Goal: Task Accomplishment & Management: Use online tool/utility

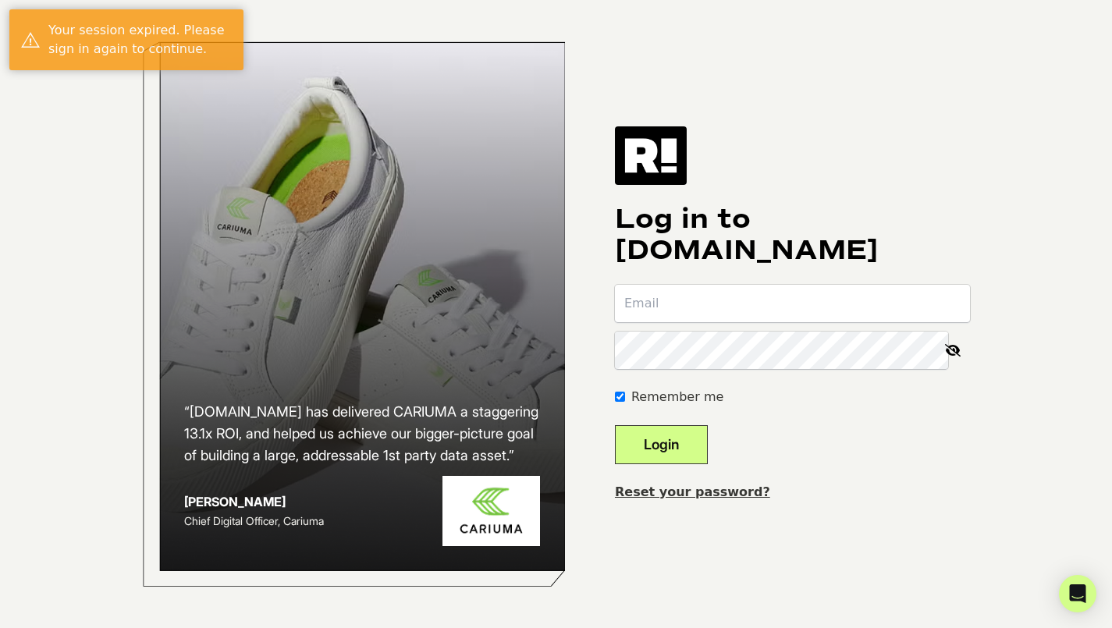
type input "eliza@krostnewyork.com"
click at [678, 445] on button "Login" at bounding box center [661, 444] width 93 height 39
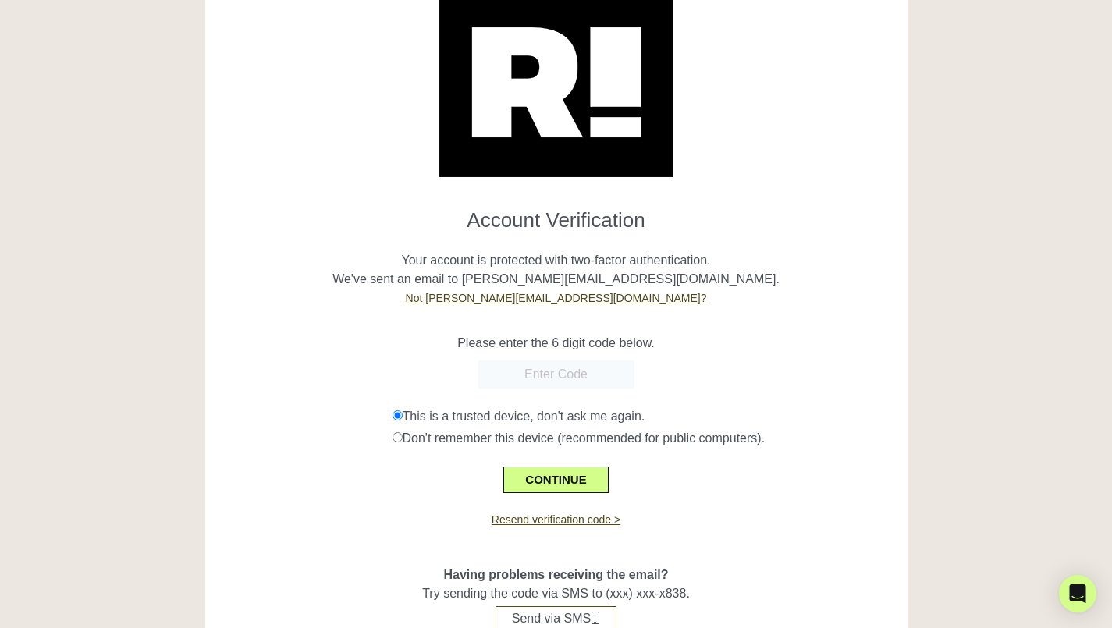
scroll to position [73, 0]
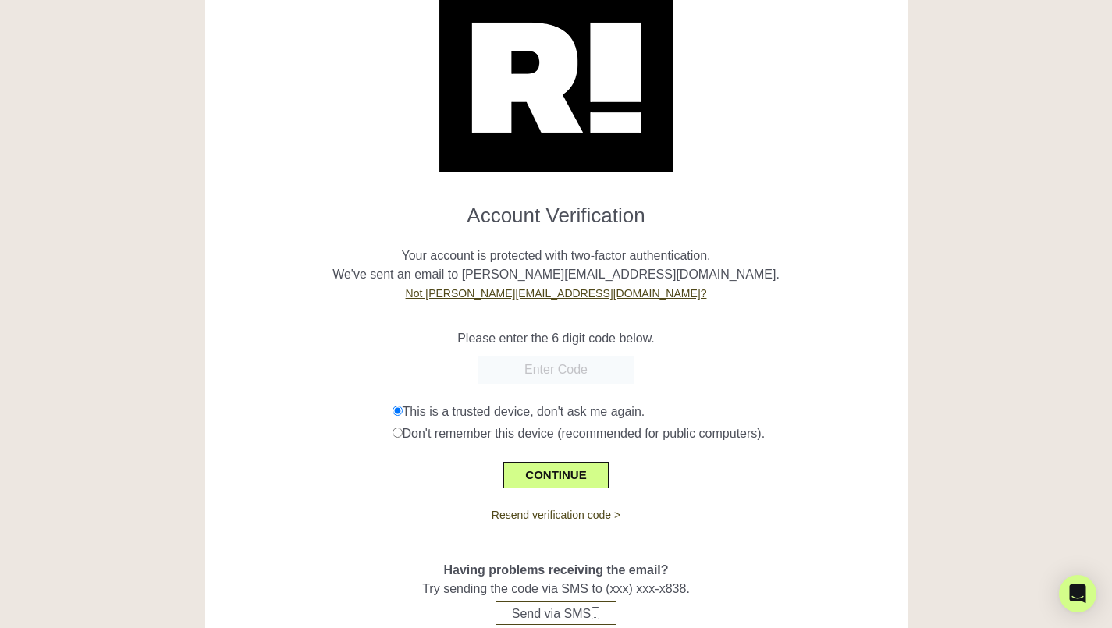
paste input "672969"
type input "672969"
click at [545, 476] on button "CONTINUE" at bounding box center [555, 475] width 105 height 27
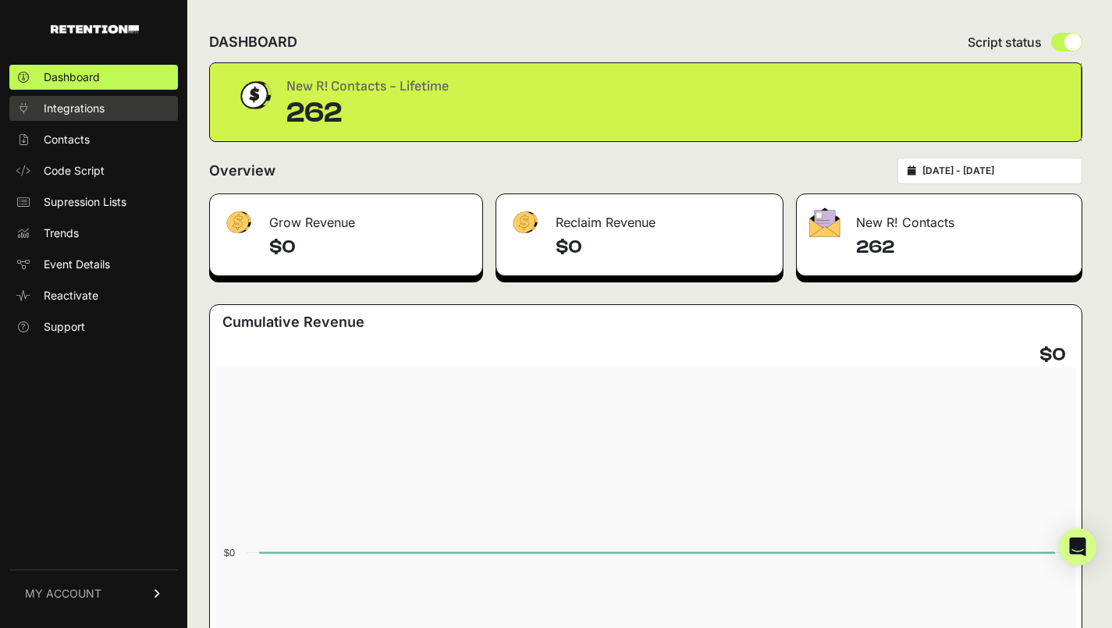
click at [112, 104] on link "Integrations" at bounding box center [93, 108] width 169 height 25
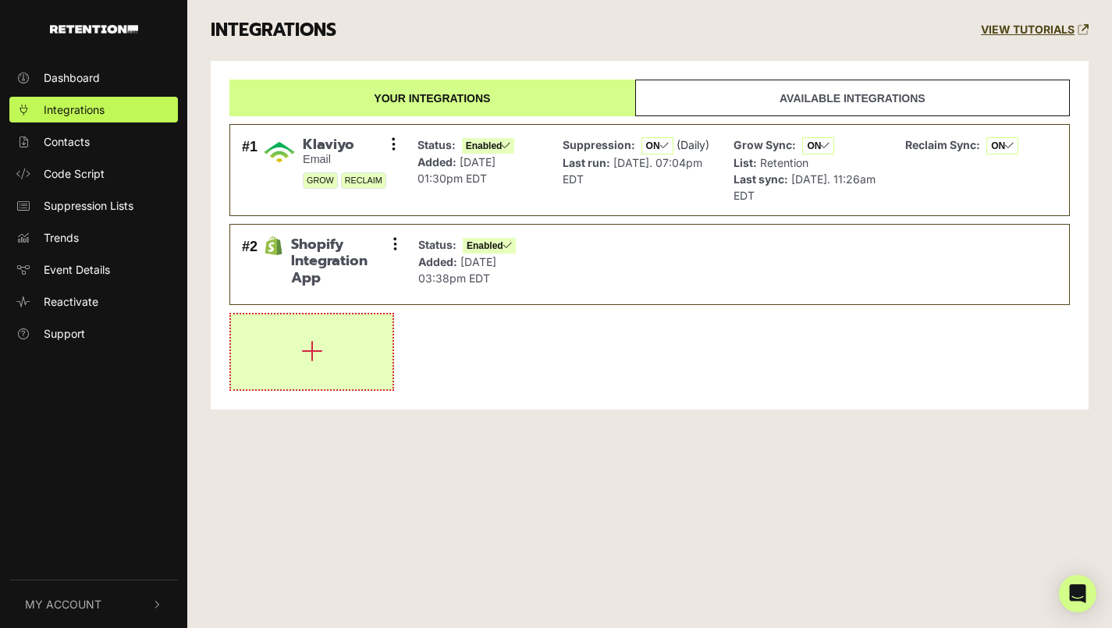
click at [360, 380] on button "button" at bounding box center [311, 351] width 161 height 75
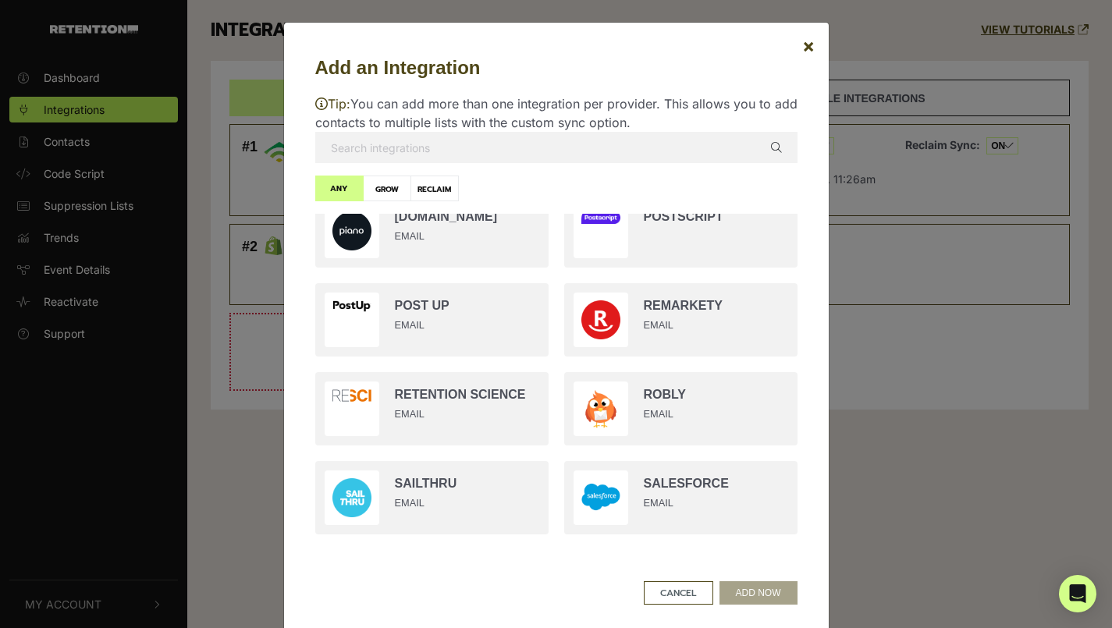
scroll to position [2241, 0]
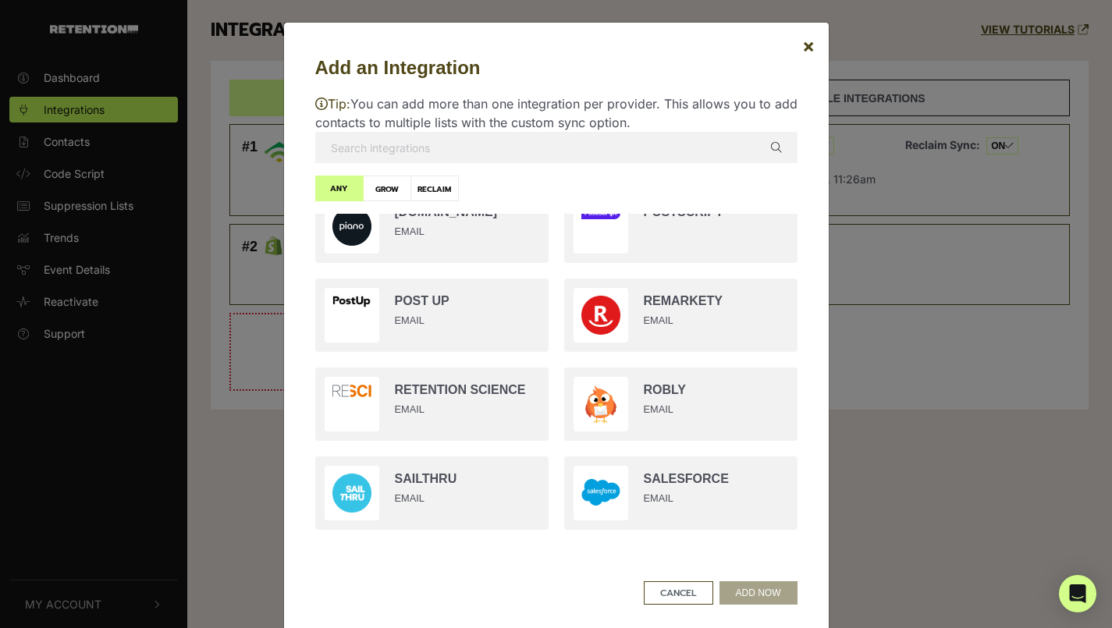
click at [550, 153] on input "text" at bounding box center [556, 147] width 482 height 31
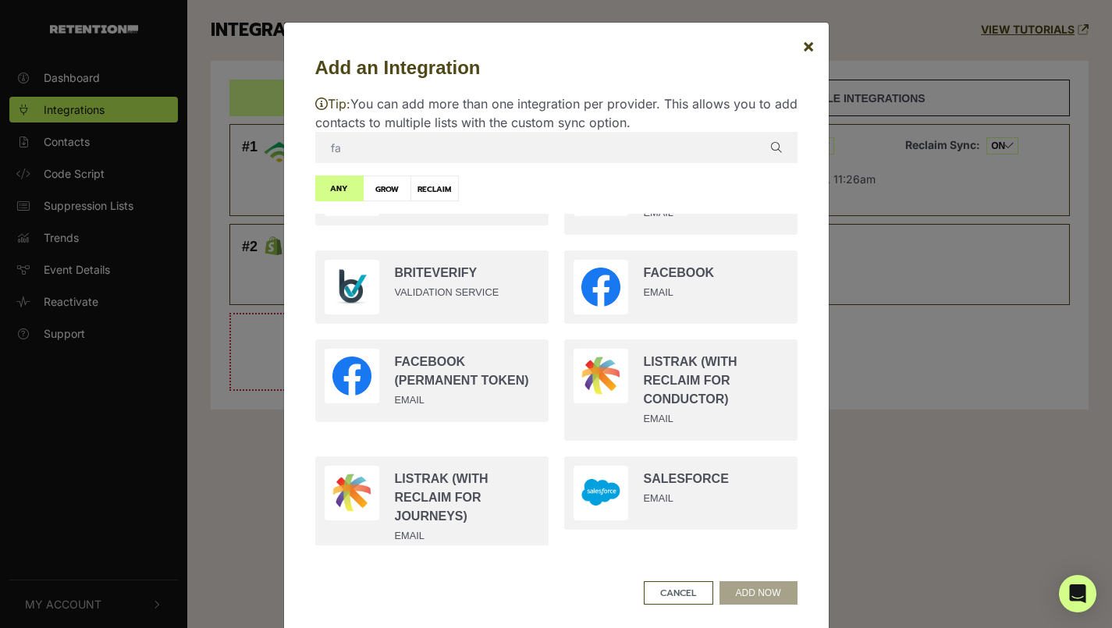
scroll to position [0, 0]
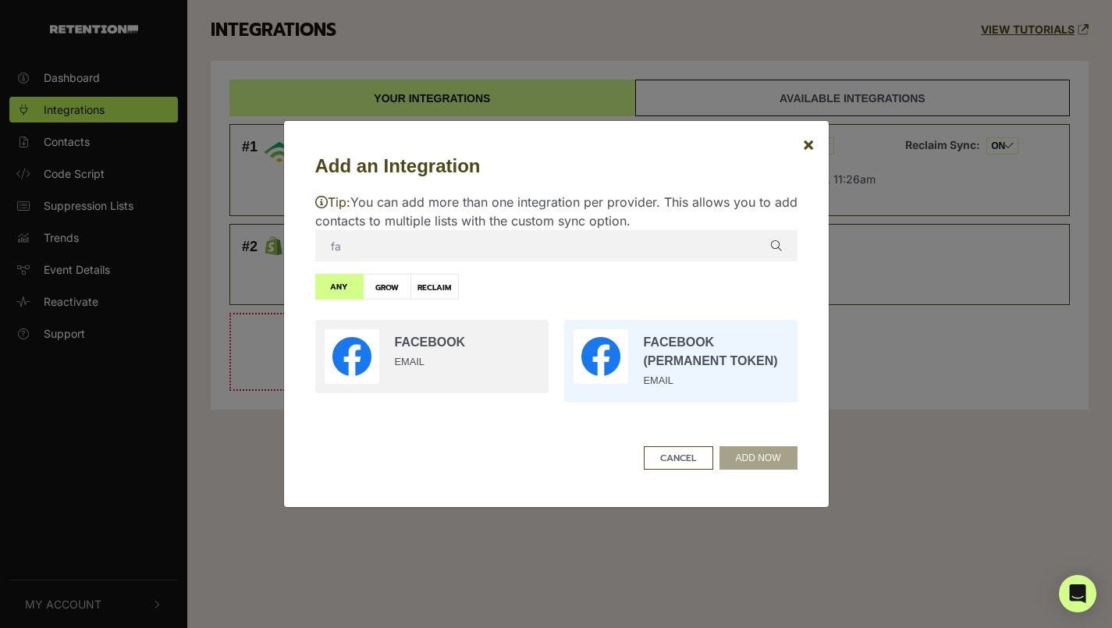
type input "fa"
click at [633, 372] on input "radio" at bounding box center [680, 361] width 249 height 98
radio input "true"
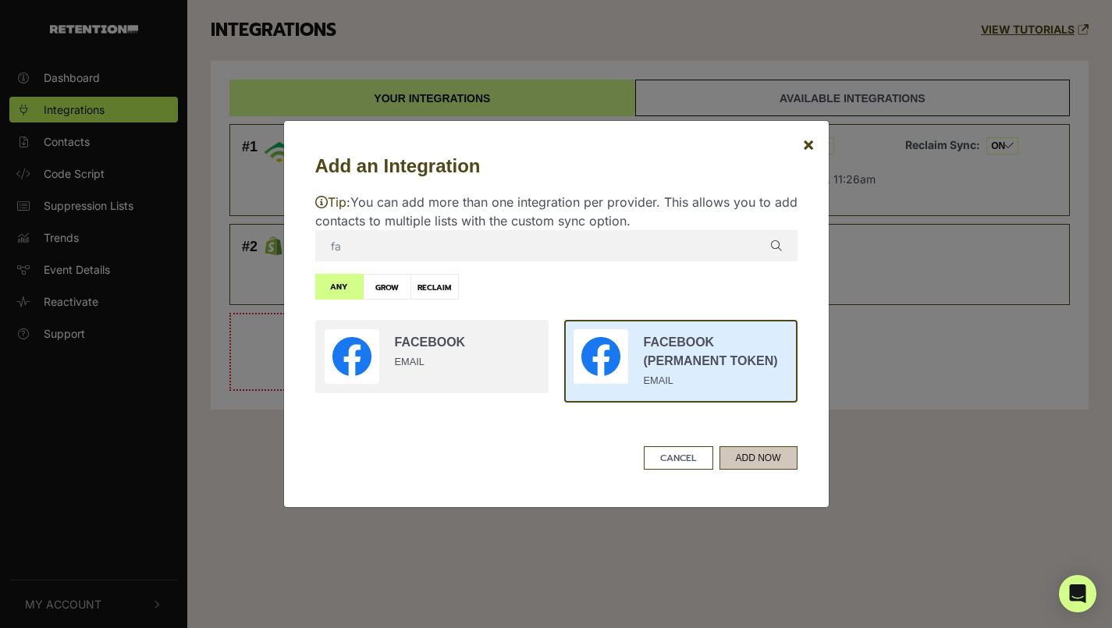
click at [761, 462] on button "ADD NOW" at bounding box center [758, 457] width 78 height 23
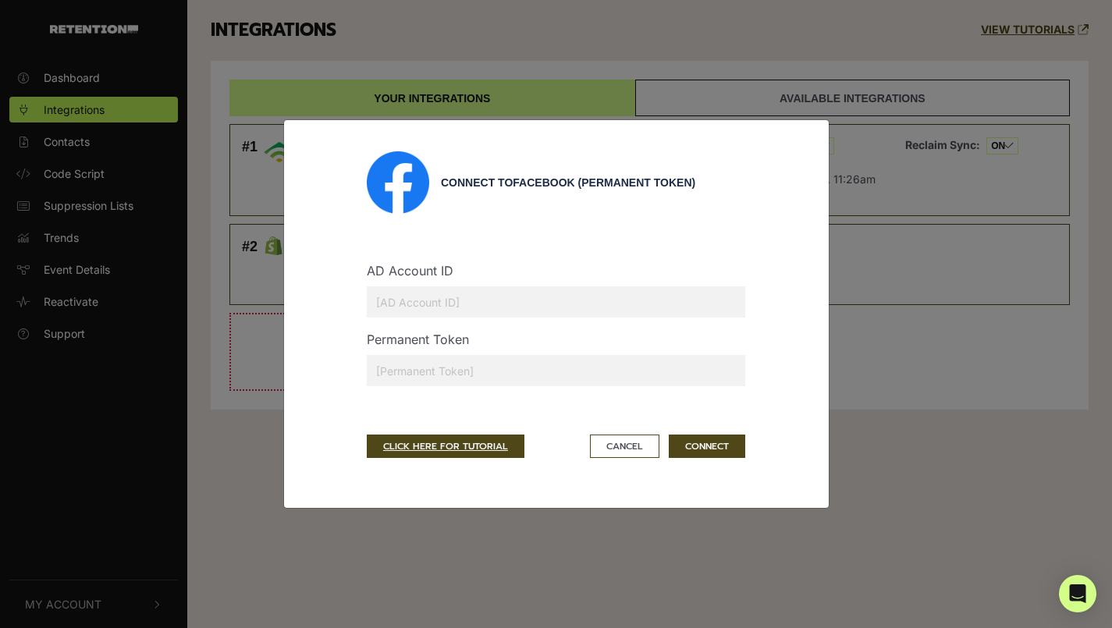
click at [534, 311] on input "text" at bounding box center [556, 301] width 378 height 31
click at [396, 377] on input "text" at bounding box center [556, 370] width 378 height 31
paste input "EAApmQtfCE2wBPkmUTEZA2f7ZAH7EuejcHbdyNllcrByfxZBi5xptmVR5jTocT0NlG1ixmzaAZCZC1B…"
type input "EAApmQtfCE2wBPkmUTEZA2f7ZAH7EuejcHbdyNllcrByfxZBi5xptmVR5jTocT0NlG1ixmzaAZCZC1B…"
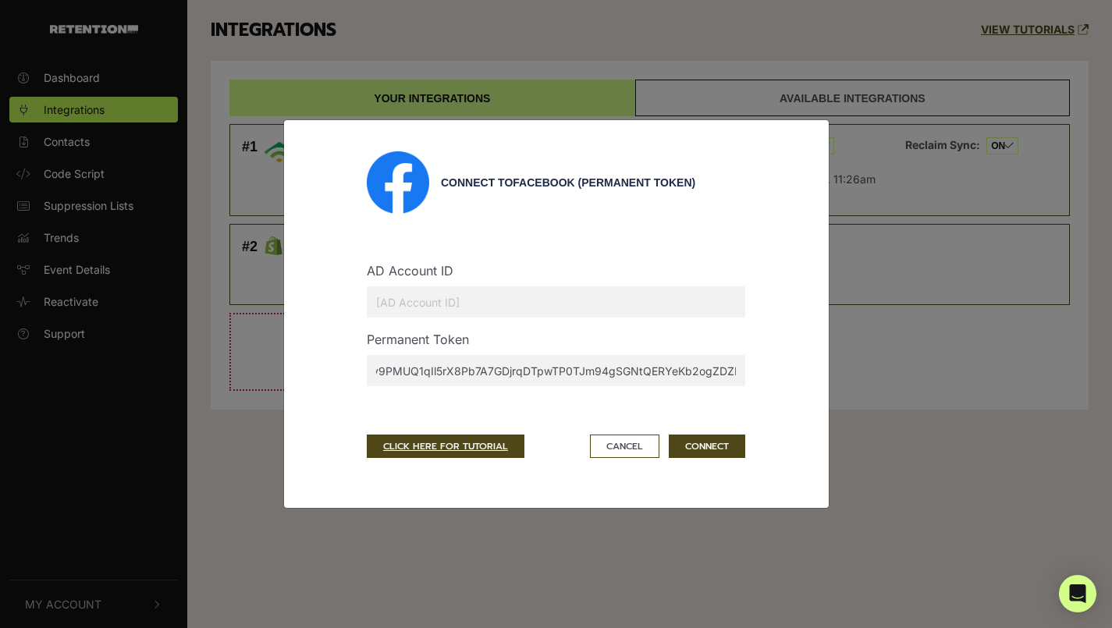
scroll to position [0, 0]
click at [516, 303] on input "text" at bounding box center [556, 301] width 378 height 31
paste input "391612121615761"
type input "391612121615761"
click at [722, 445] on button "CONNECT" at bounding box center [707, 446] width 76 height 23
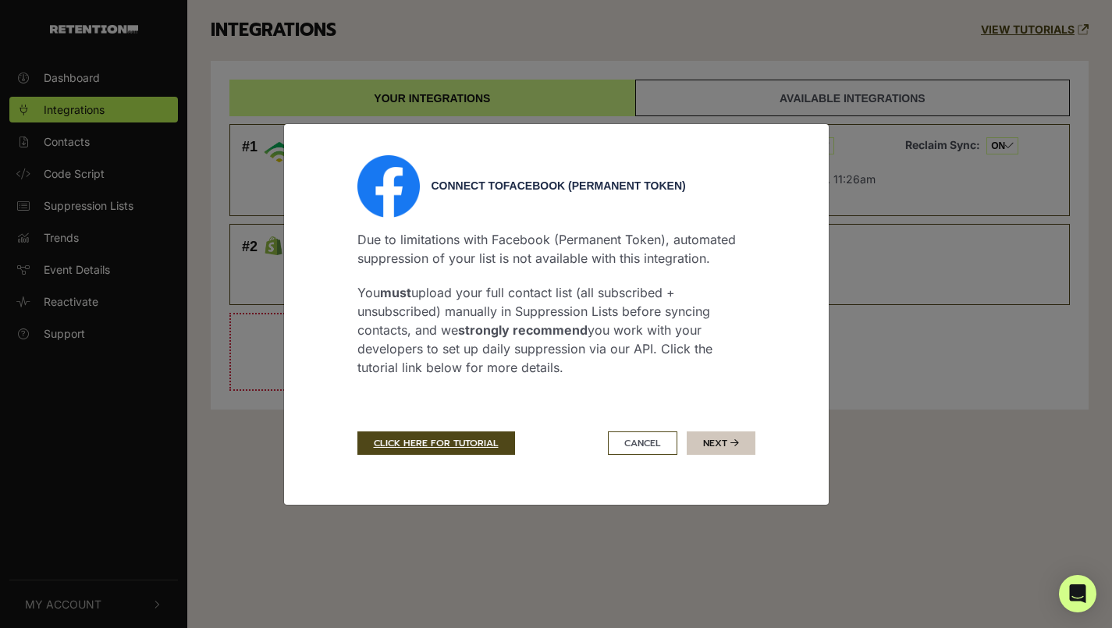
click at [729, 435] on button "Next" at bounding box center [721, 442] width 69 height 23
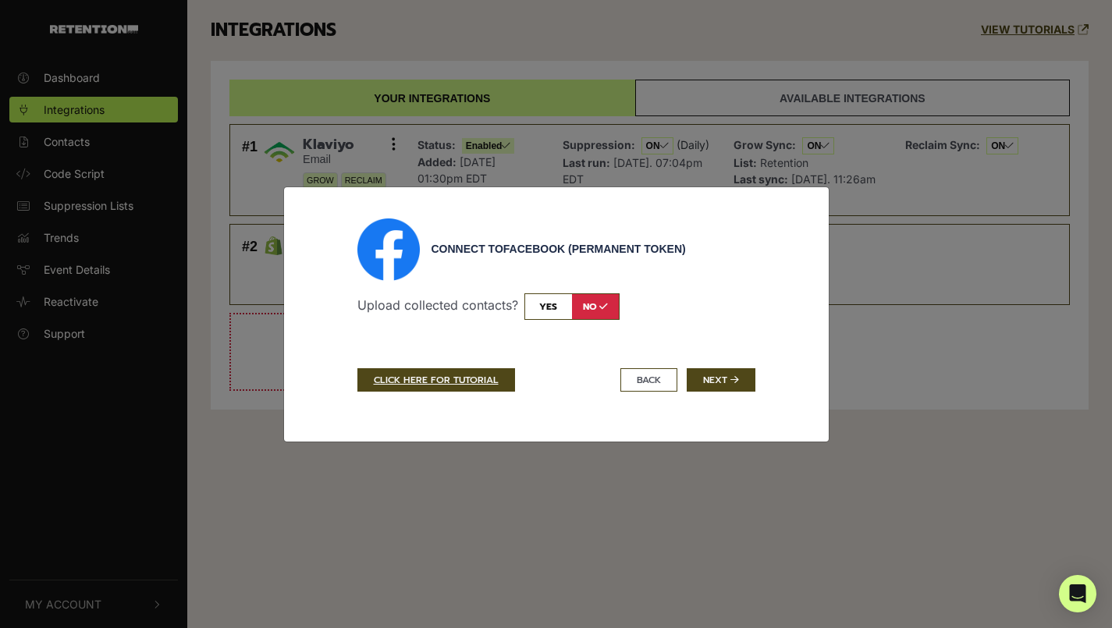
click at [557, 305] on input "checkbox" at bounding box center [571, 306] width 95 height 27
checkbox input "true"
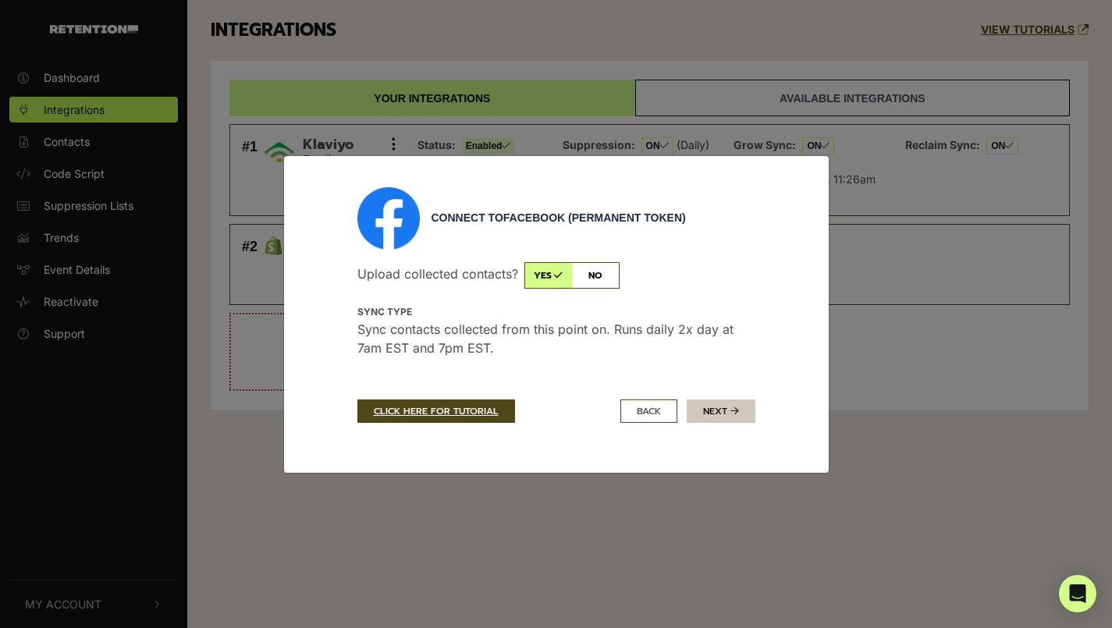
click at [711, 405] on button "Next" at bounding box center [721, 410] width 69 height 23
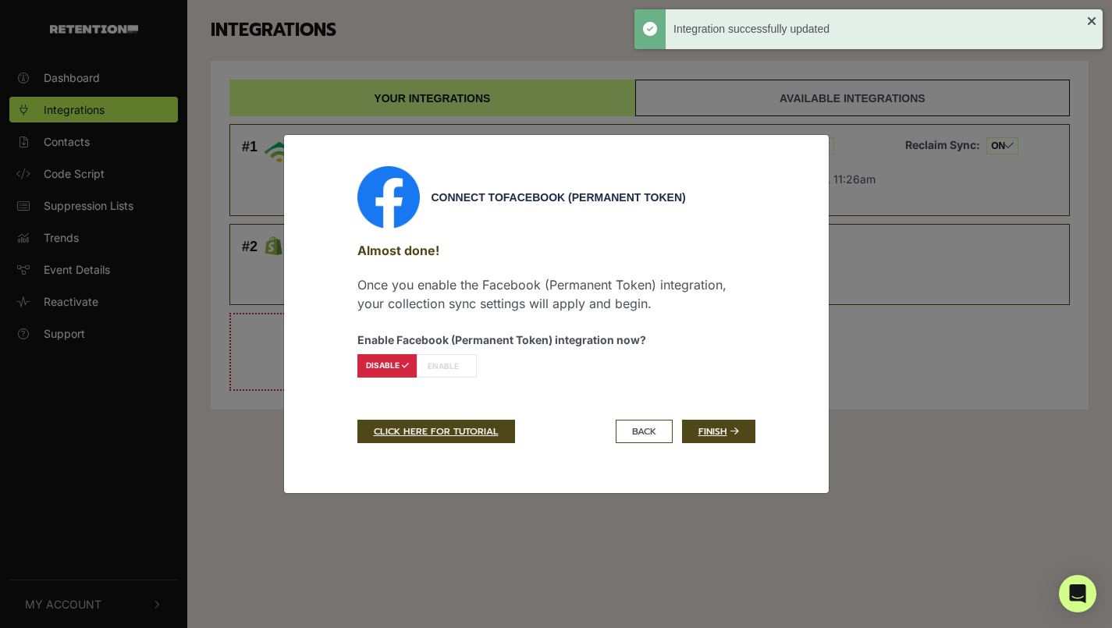
click at [450, 366] on label "ENABLE" at bounding box center [447, 365] width 60 height 23
click at [710, 431] on link "Finish" at bounding box center [718, 431] width 73 height 23
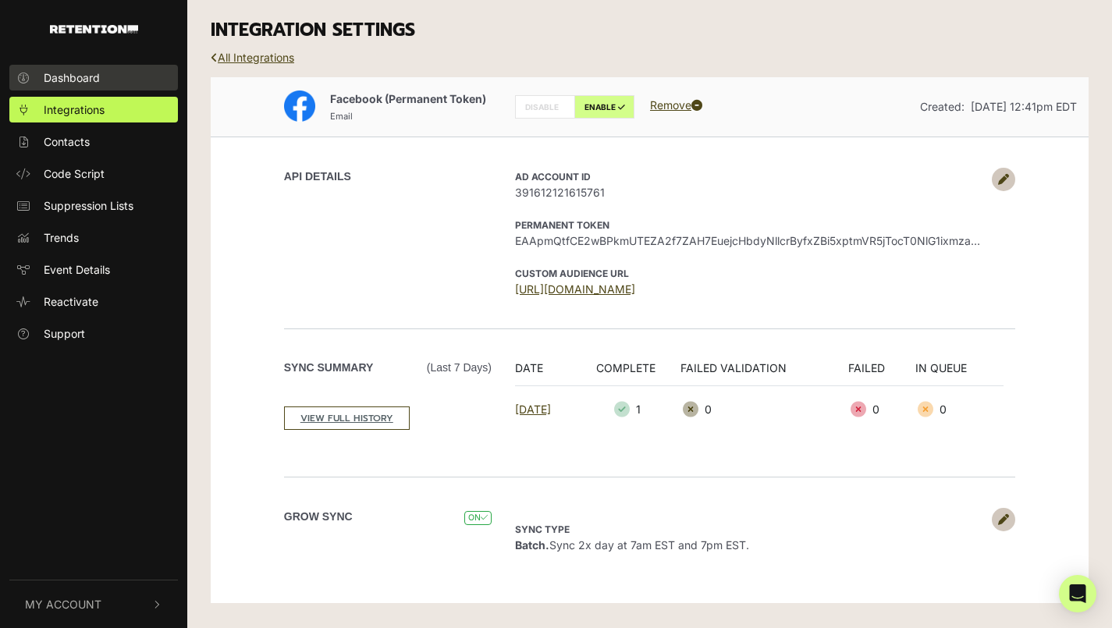
click at [55, 80] on span "Dashboard" at bounding box center [72, 77] width 56 height 16
